Goal: Book appointment/travel/reservation

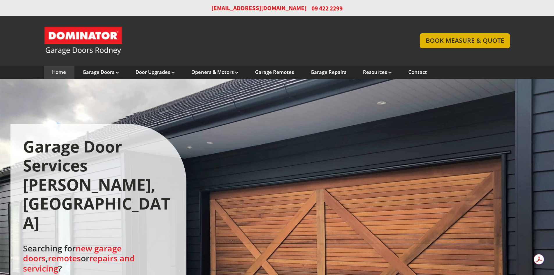
click at [482, 42] on link "BOOK MEASURE & QUOTE" at bounding box center [465, 40] width 90 height 15
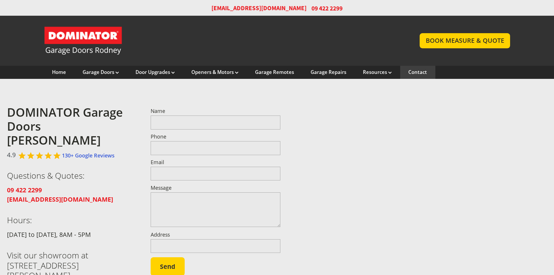
drag, startPoint x: 141, startPoint y: 203, endPoint x: 207, endPoint y: 203, distance: 66.0
click at [150, 202] on div "DOMINATOR Garage Doors [PERSON_NAME] 4.9 130+ Google Reviews Questions & Quotes…" at bounding box center [280, 200] width 547 height 200
click at [207, 203] on textarea "Message" at bounding box center [216, 209] width 130 height 35
type textarea "*"
